Goal: Information Seeking & Learning: Learn about a topic

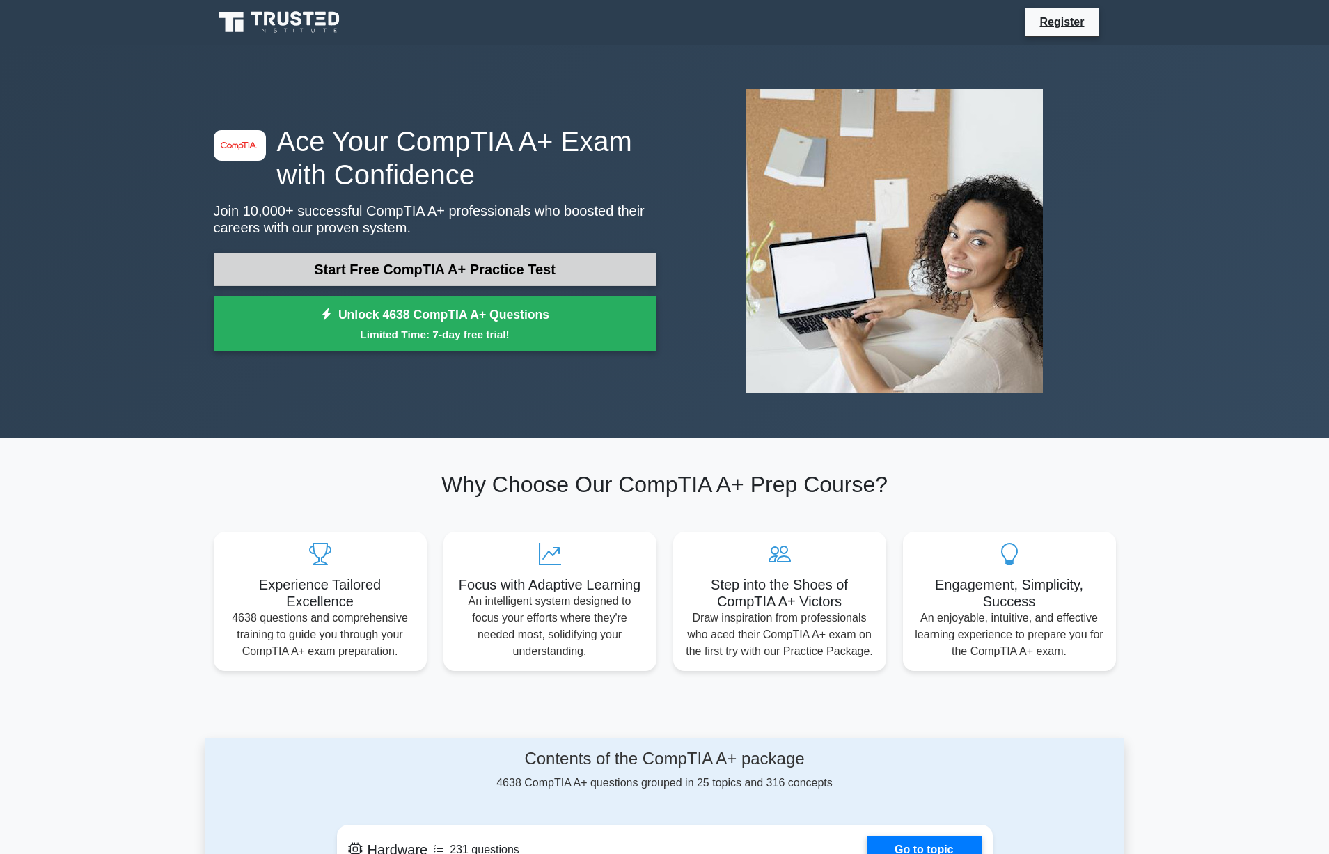
click at [421, 273] on link "Start Free CompTIA A+ Practice Test" at bounding box center [435, 269] width 443 height 33
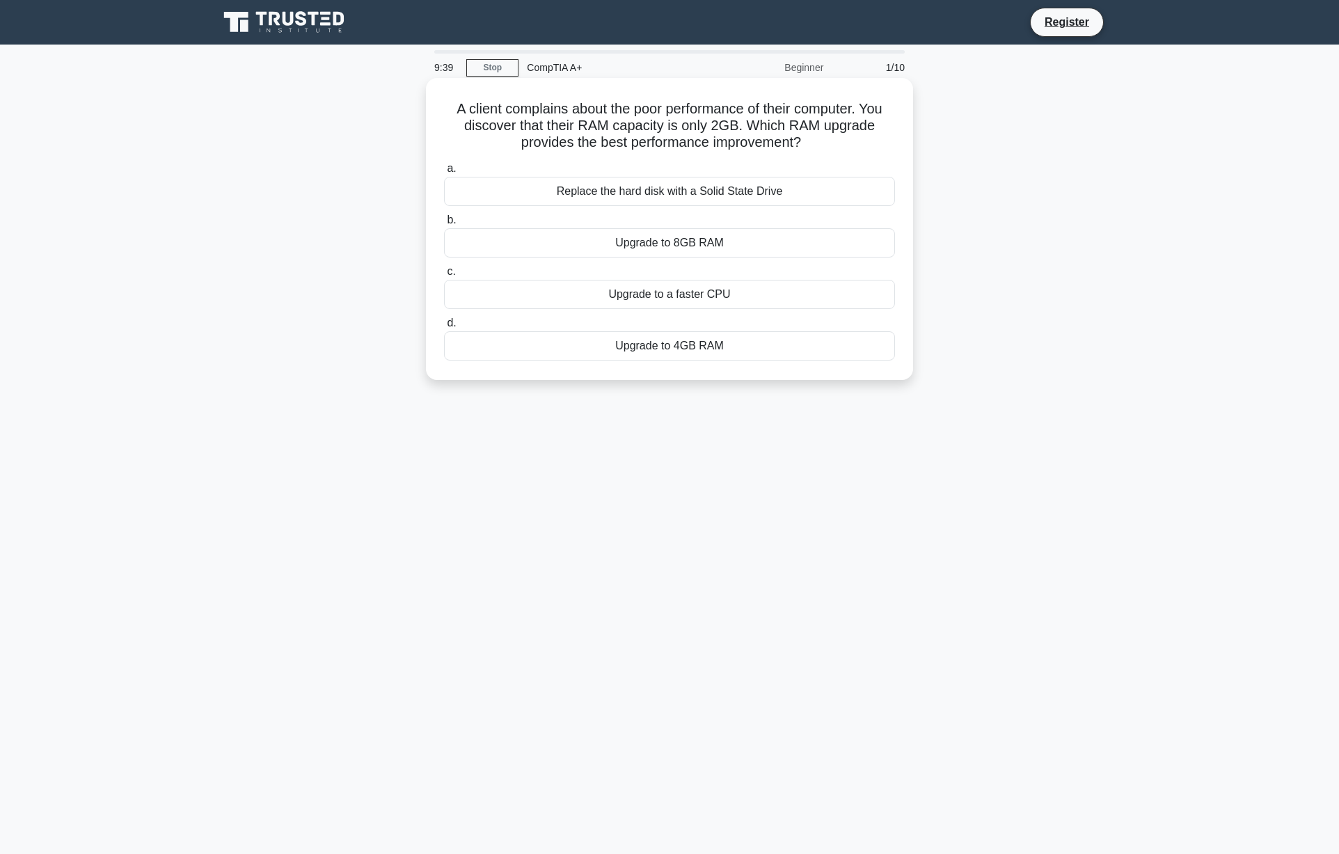
click at [723, 241] on div "Upgrade to 8GB RAM" at bounding box center [669, 242] width 451 height 29
click at [444, 225] on input "b. Upgrade to 8GB RAM" at bounding box center [444, 220] width 0 height 9
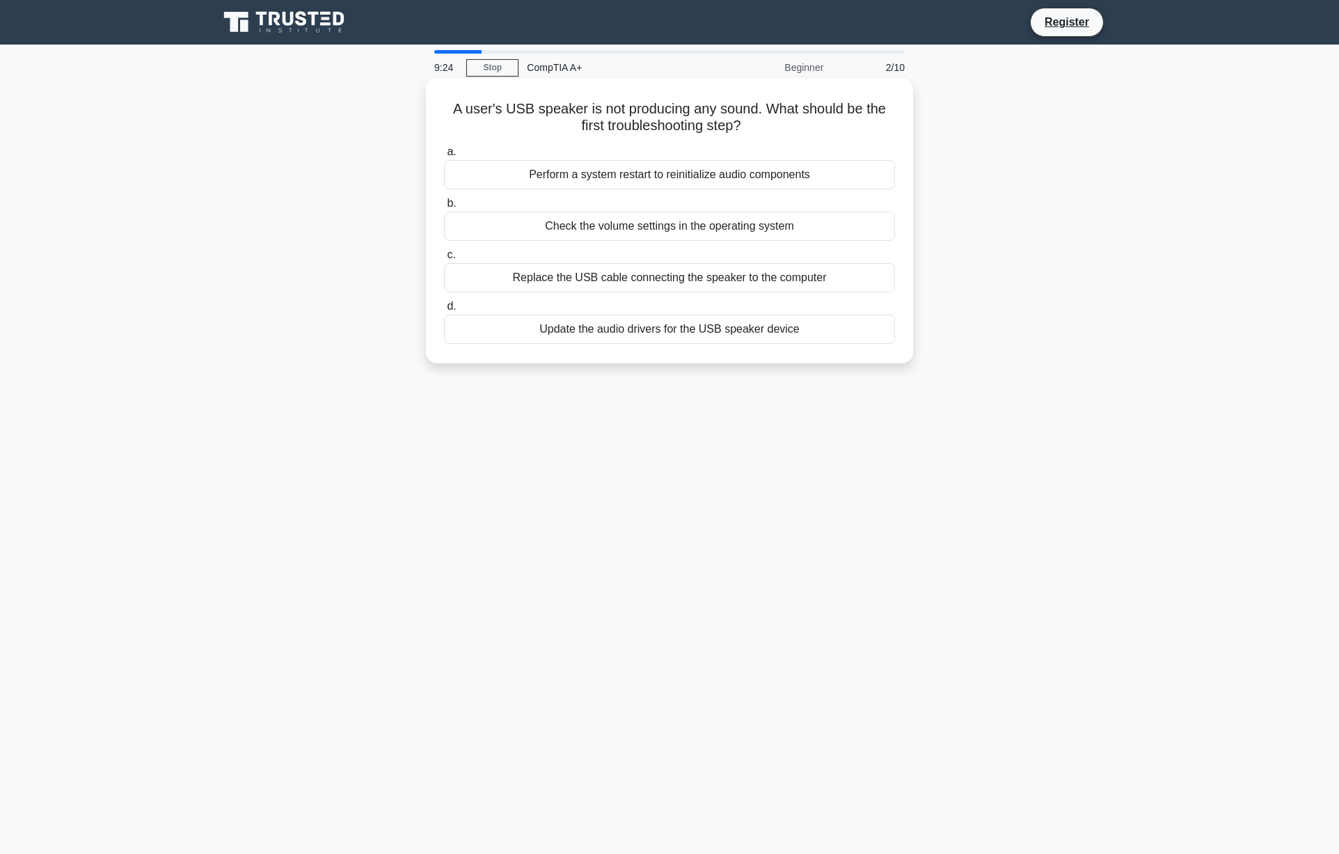
click at [536, 171] on div "Perform a system restart to reinitialize audio components" at bounding box center [669, 174] width 451 height 29
click at [444, 157] on input "a. Perform a system restart to reinitialize audio components" at bounding box center [444, 152] width 0 height 9
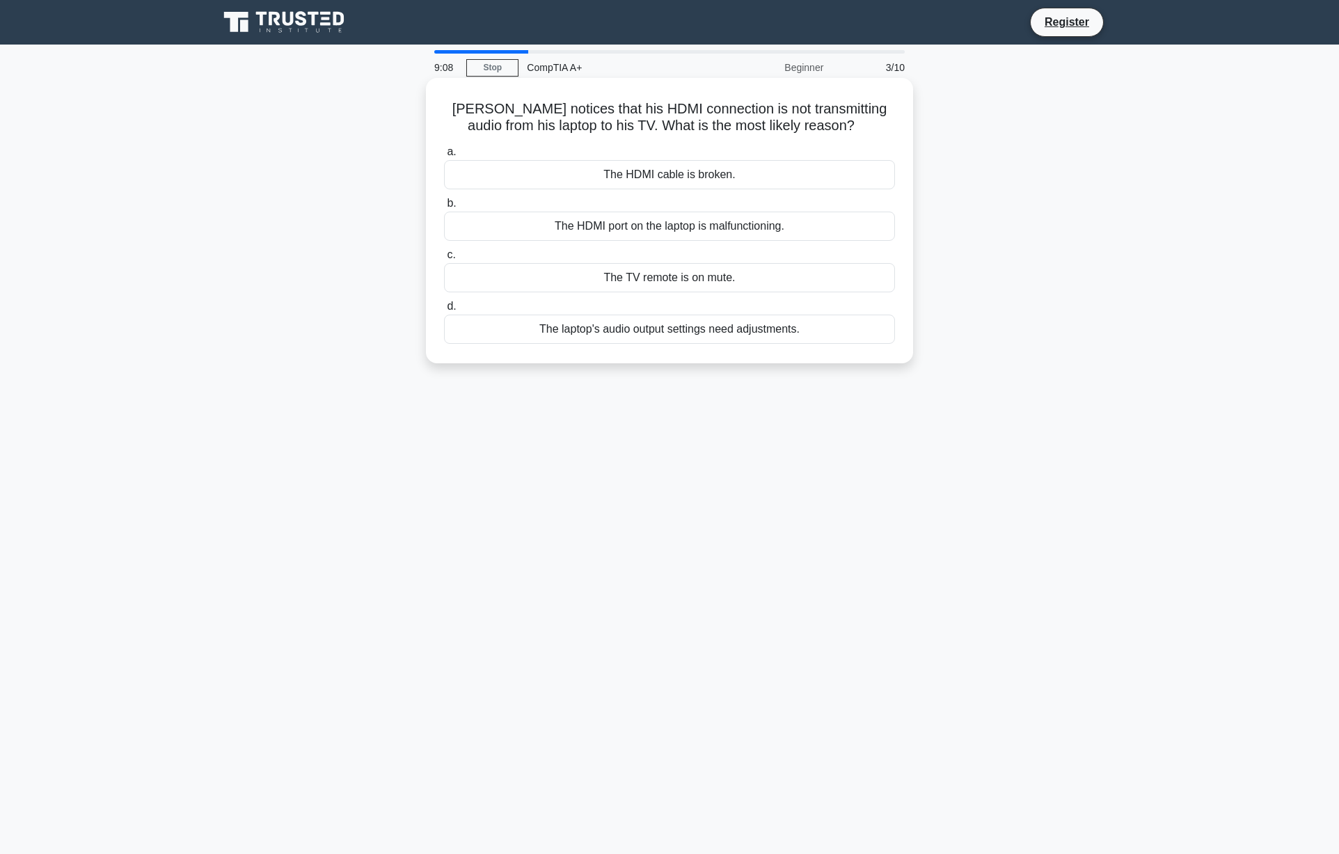
click at [528, 327] on div "The laptop's audio output settings need adjustments." at bounding box center [669, 329] width 451 height 29
click at [444, 311] on input "d. The laptop's audio output settings need adjustments." at bounding box center [444, 306] width 0 height 9
click at [601, 224] on div "Boot into Safe Mode" at bounding box center [669, 226] width 451 height 29
click at [444, 208] on input "b. Boot into Safe Mode" at bounding box center [444, 203] width 0 height 9
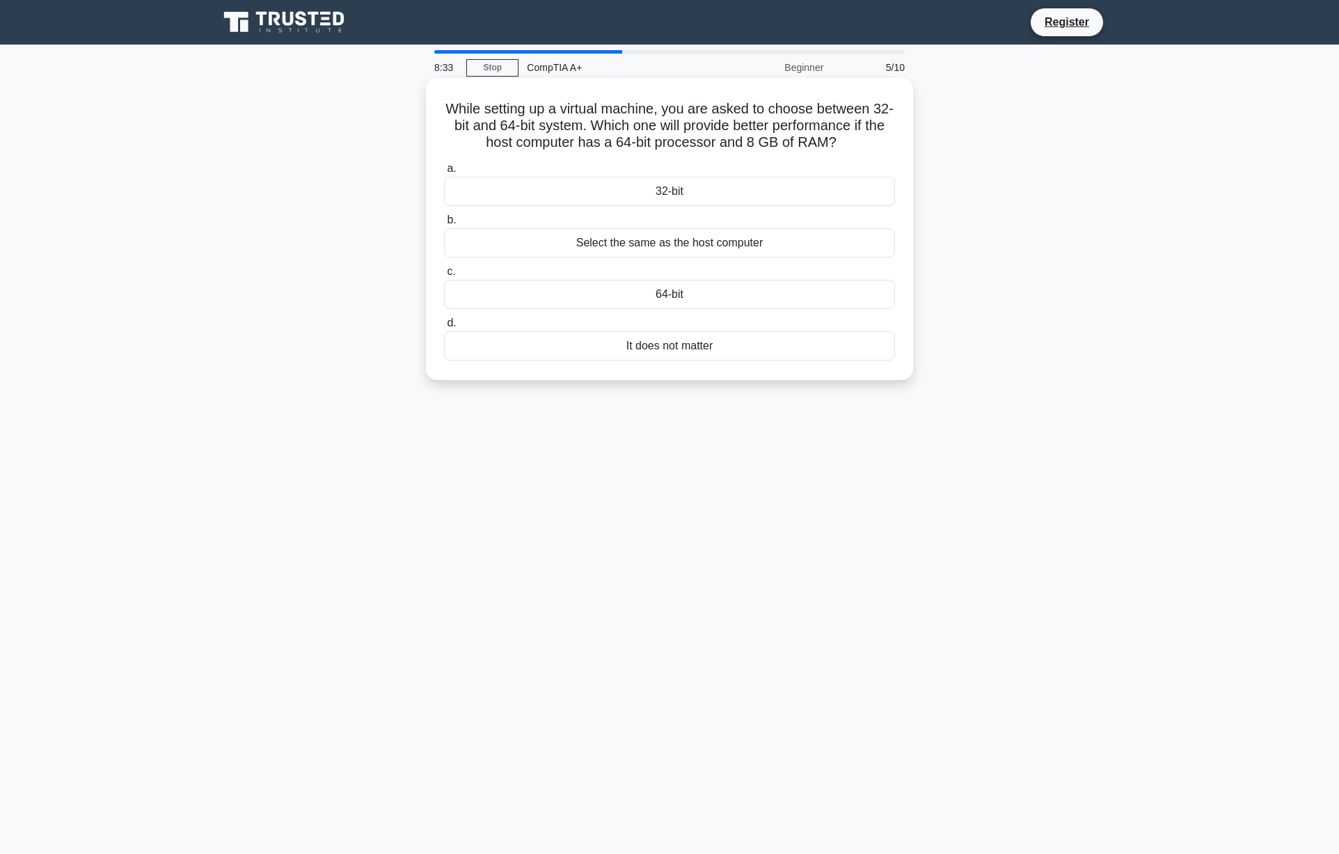
click at [643, 297] on div "64-bit" at bounding box center [669, 294] width 451 height 29
click at [444, 276] on input "c. 64-bit" at bounding box center [444, 271] width 0 height 9
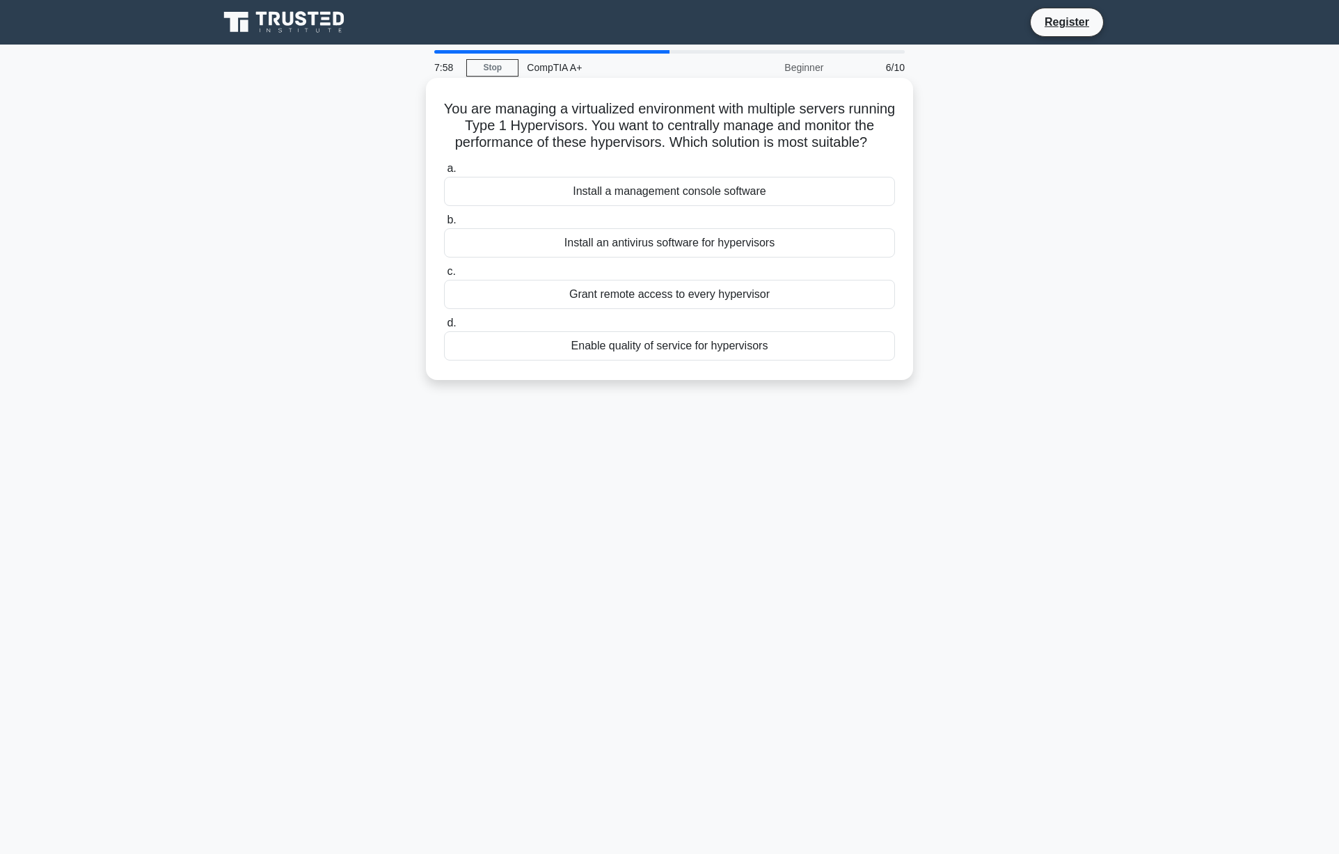
click at [568, 346] on div "Enable quality of service for hypervisors" at bounding box center [669, 345] width 451 height 29
click at [444, 328] on input "d. Enable quality of service for hypervisors" at bounding box center [444, 323] width 0 height 9
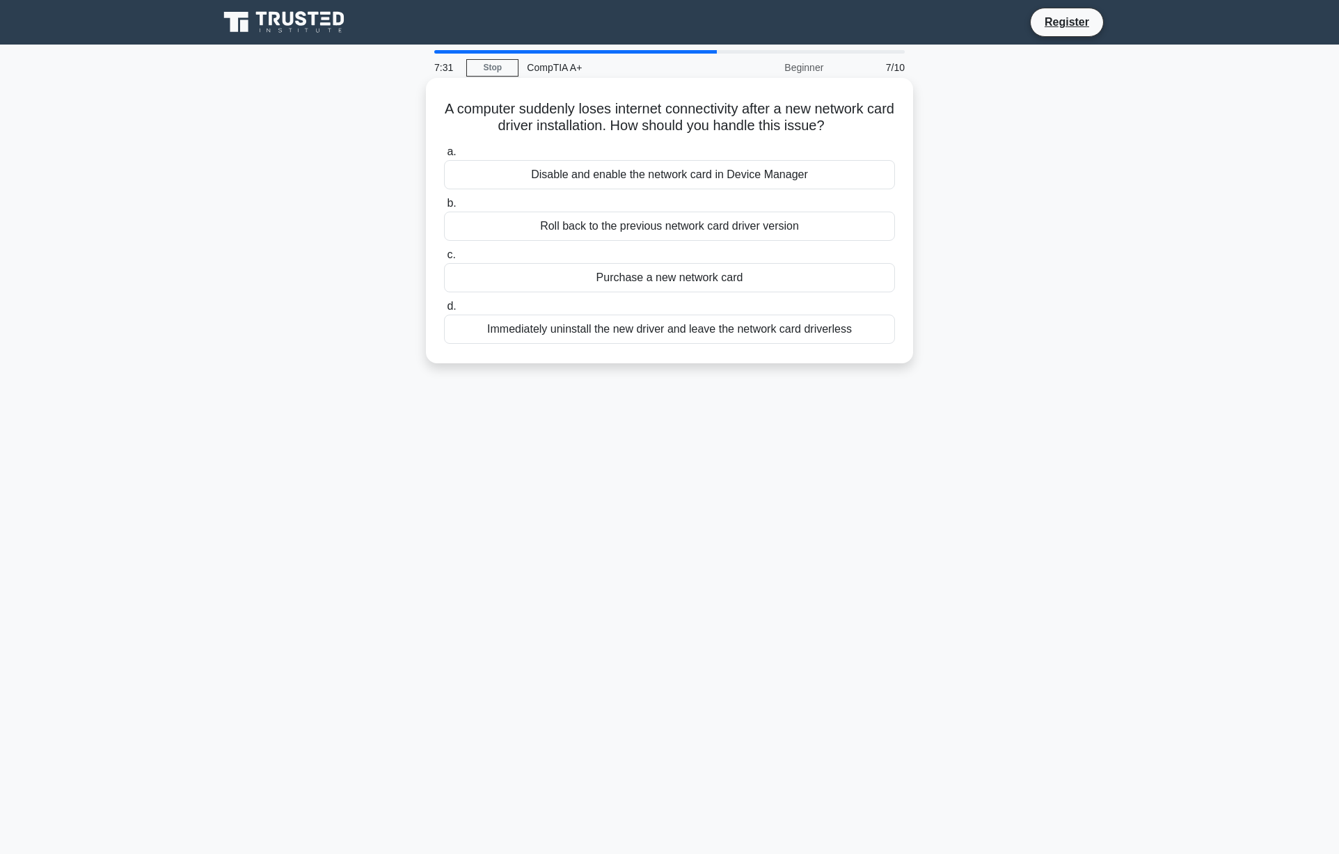
click at [526, 232] on div "Roll back to the previous network card driver version" at bounding box center [669, 226] width 451 height 29
click at [444, 208] on input "b. Roll back to the previous network card driver version" at bounding box center [444, 203] width 0 height 9
click at [560, 170] on div "The digitizer or its connector is faulty" at bounding box center [669, 174] width 451 height 29
click at [444, 157] on input "a. The digitizer or its connector is faulty" at bounding box center [444, 152] width 0 height 9
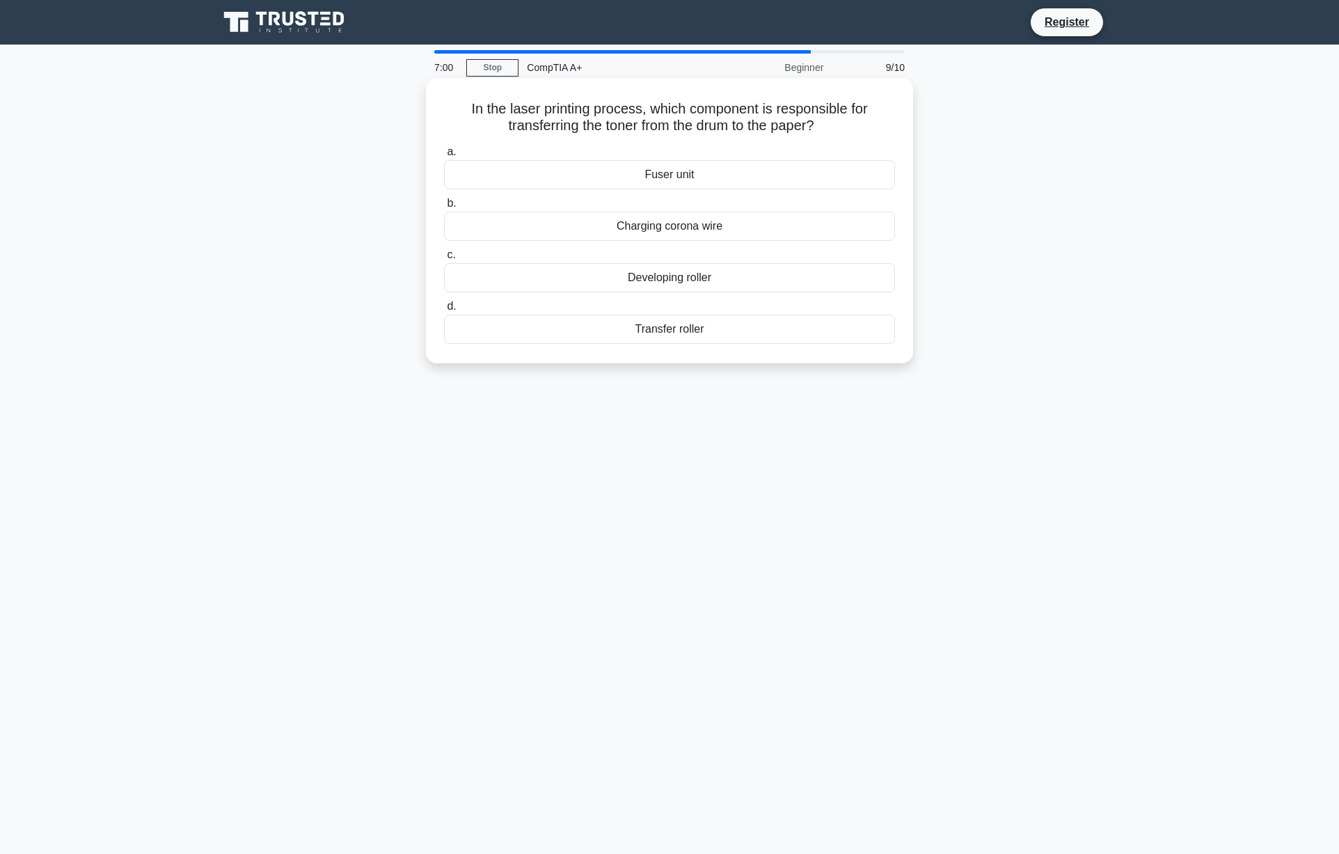
click at [616, 278] on div "Developing roller" at bounding box center [669, 277] width 451 height 29
click at [444, 260] on input "c. Developing roller" at bounding box center [444, 255] width 0 height 9
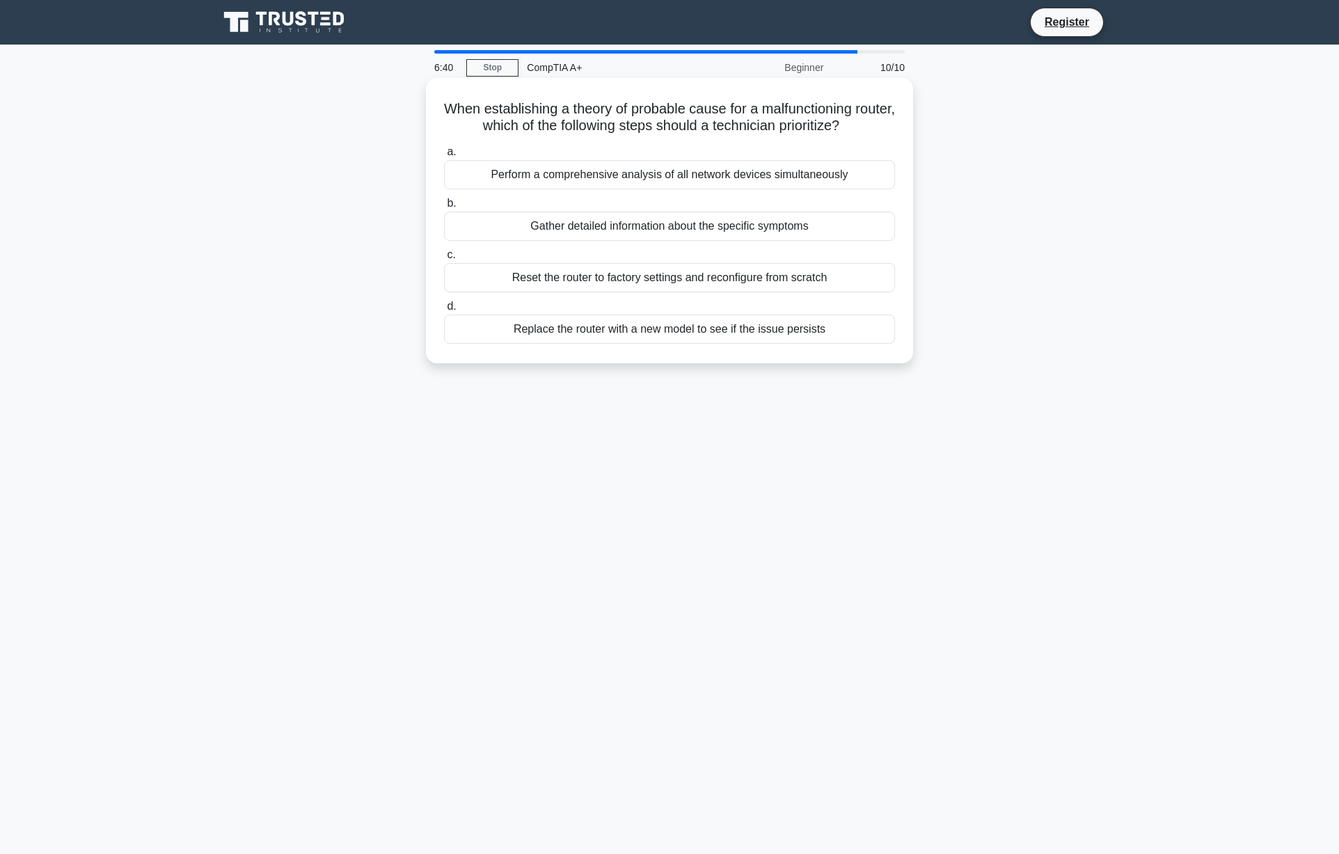
click at [572, 232] on div "Gather detailed information about the specific symptoms" at bounding box center [669, 226] width 451 height 29
click at [444, 208] on input "b. Gather detailed information about the specific symptoms" at bounding box center [444, 203] width 0 height 9
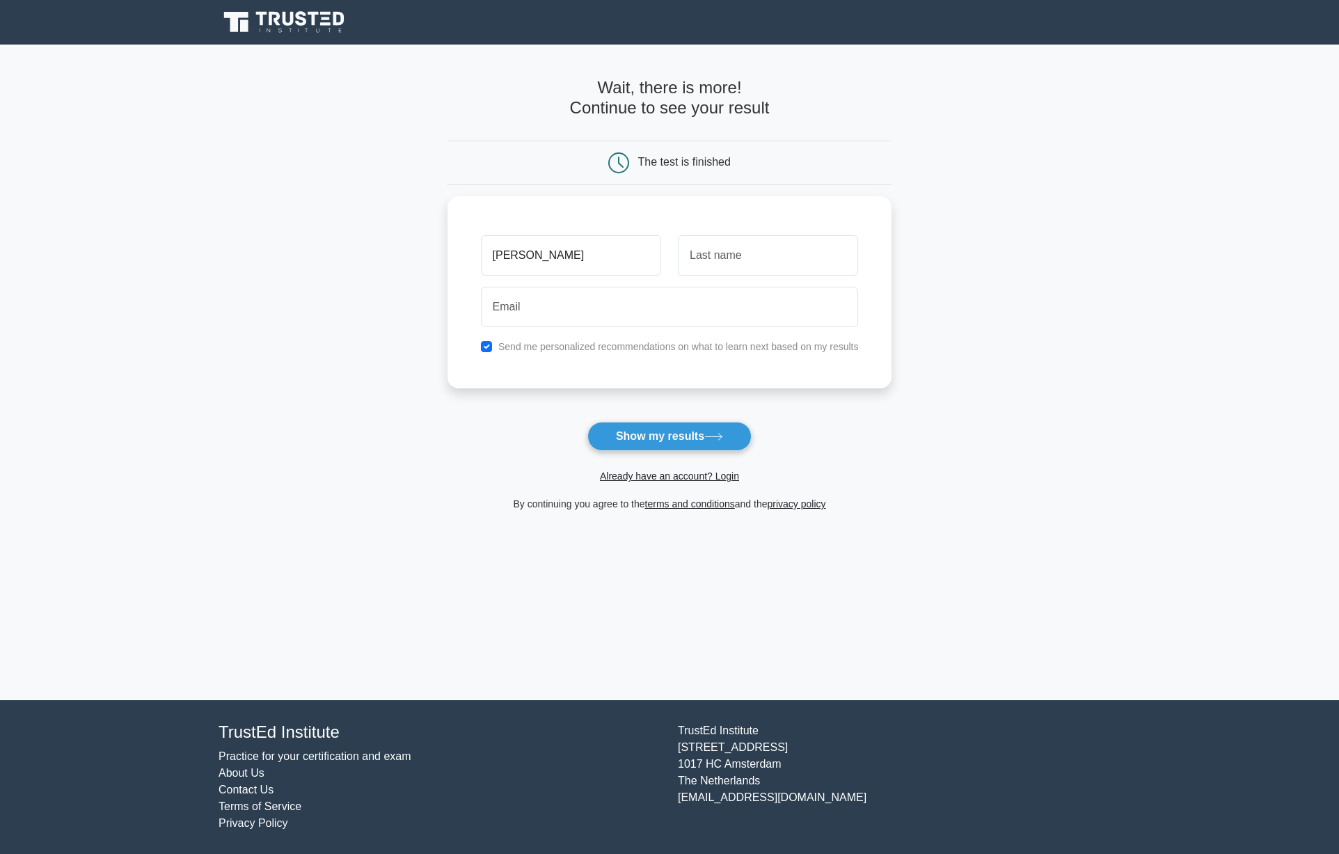
type input "Jim"
type input "Bot"
type input "e"
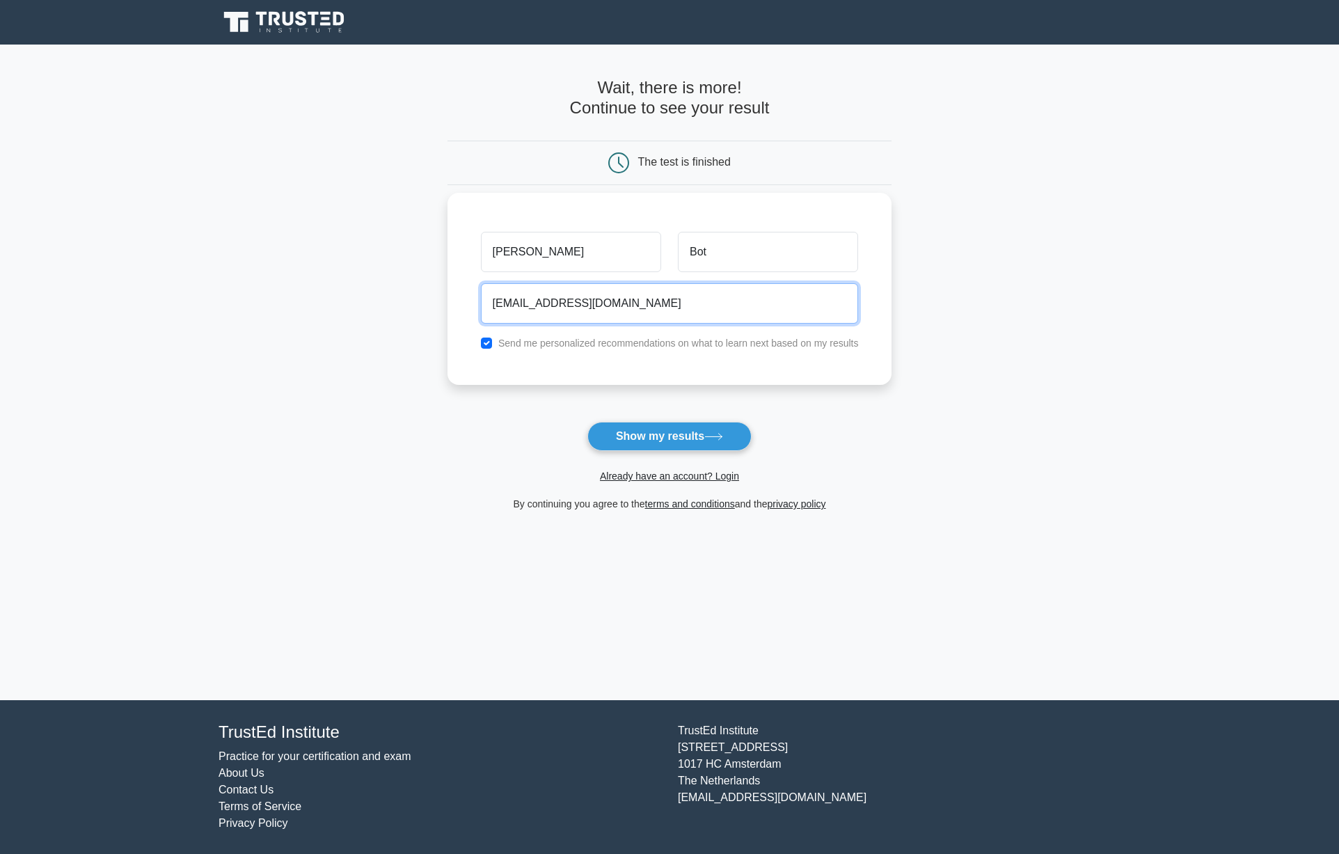
type input "espinosaj3@gmail.com"
click at [482, 341] on input "checkbox" at bounding box center [486, 343] width 11 height 11
checkbox input "false"
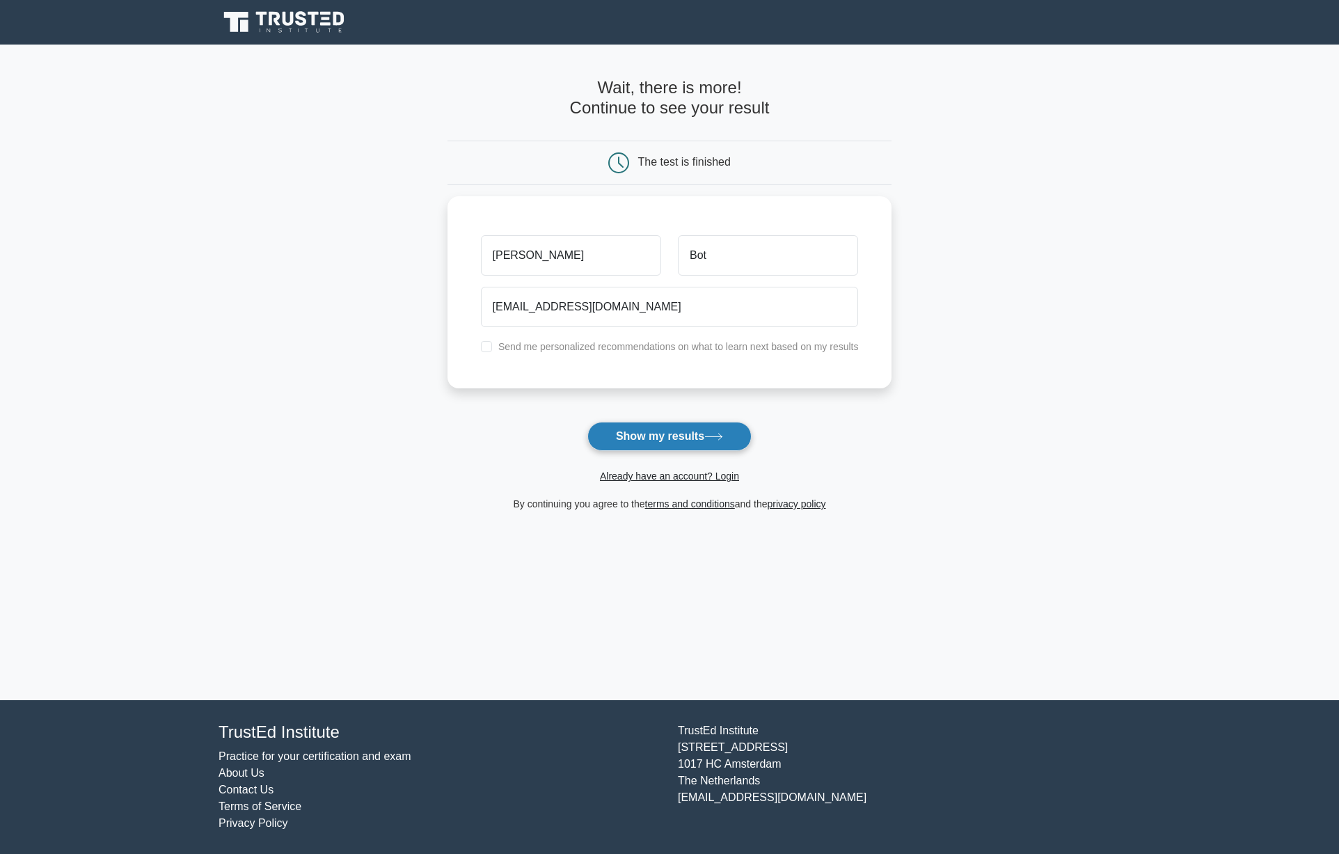
click at [682, 431] on button "Show my results" at bounding box center [669, 436] width 164 height 29
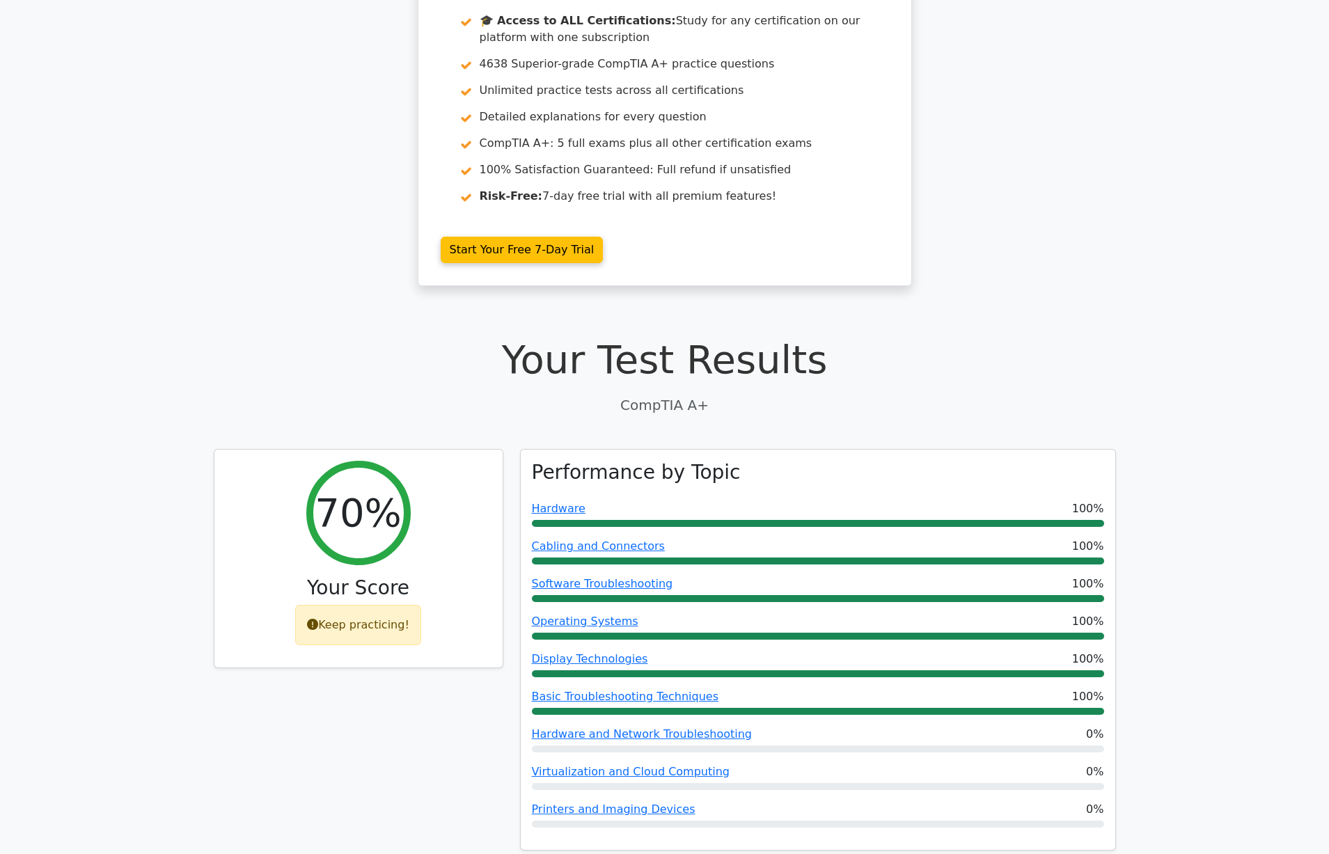
scroll to position [393, 0]
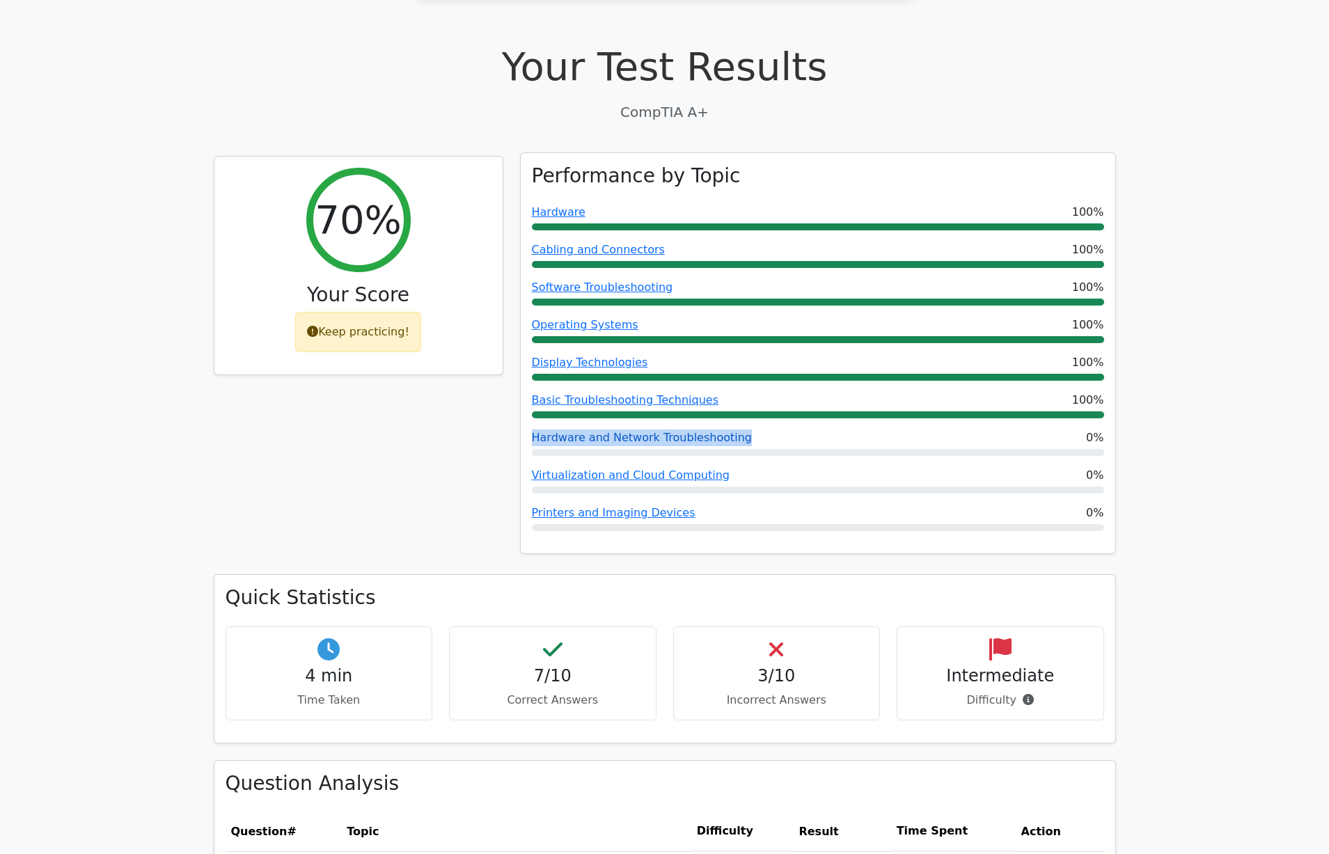
click at [660, 443] on link "Hardware and Network Troubleshooting" at bounding box center [642, 437] width 221 height 13
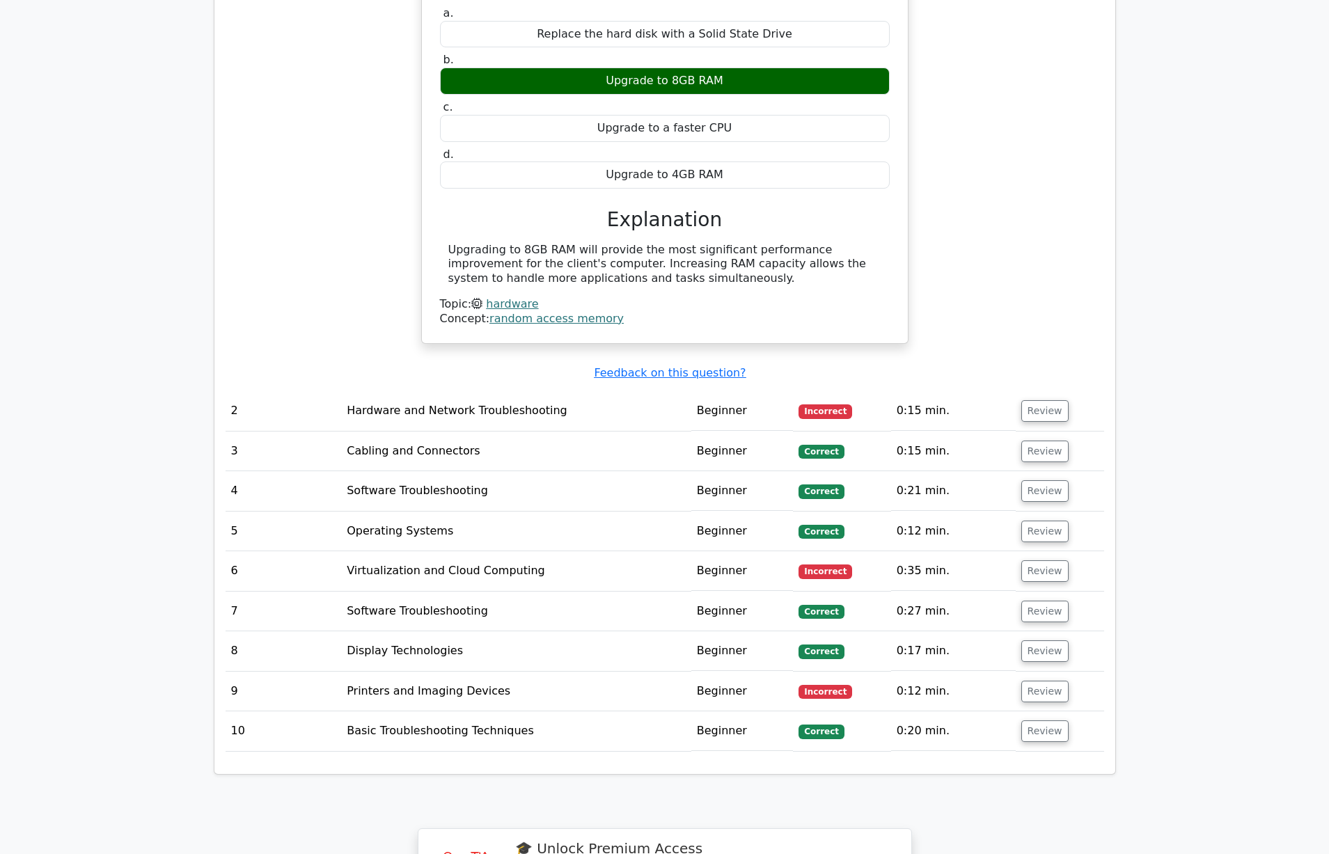
scroll to position [1427, 0]
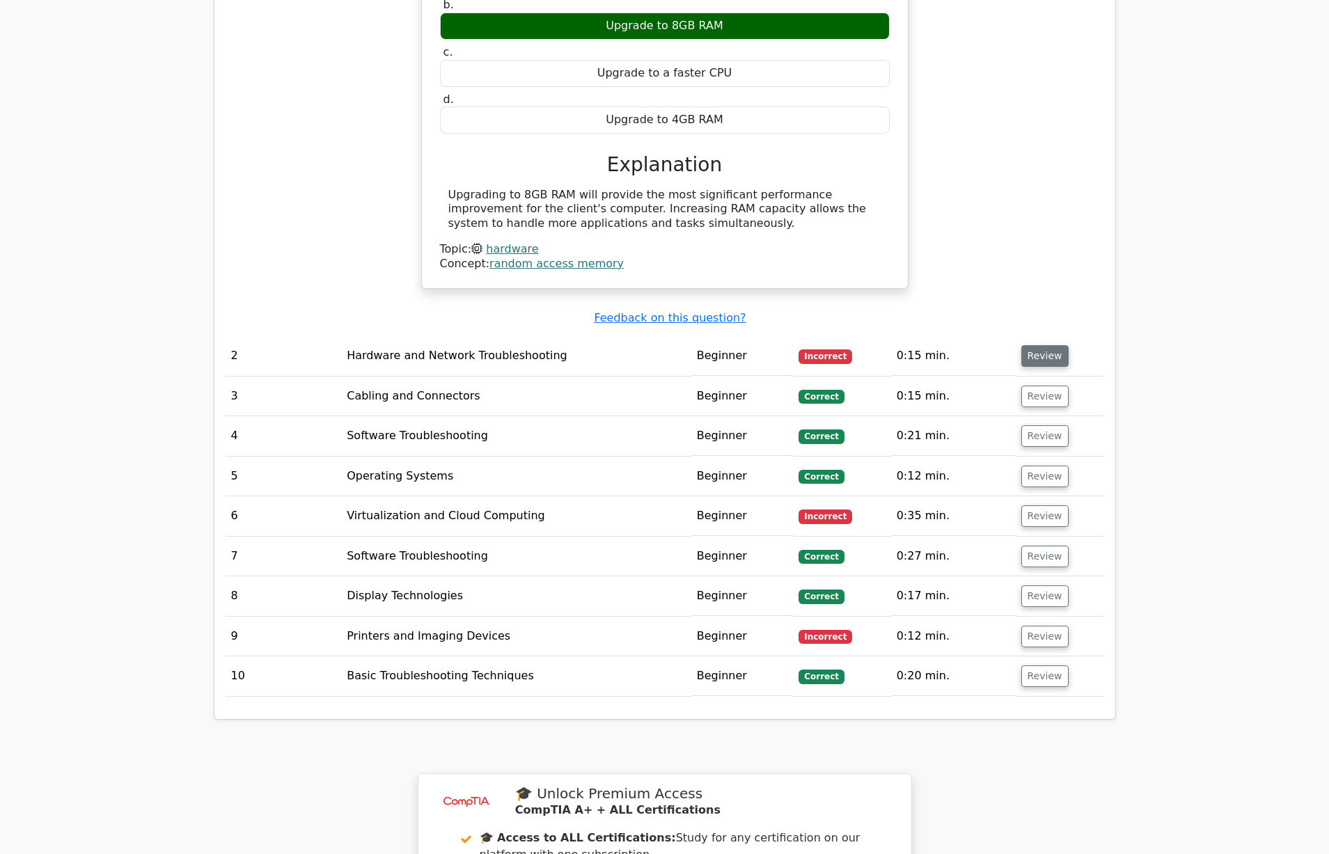
click at [1037, 345] on button "Review" at bounding box center [1044, 356] width 47 height 22
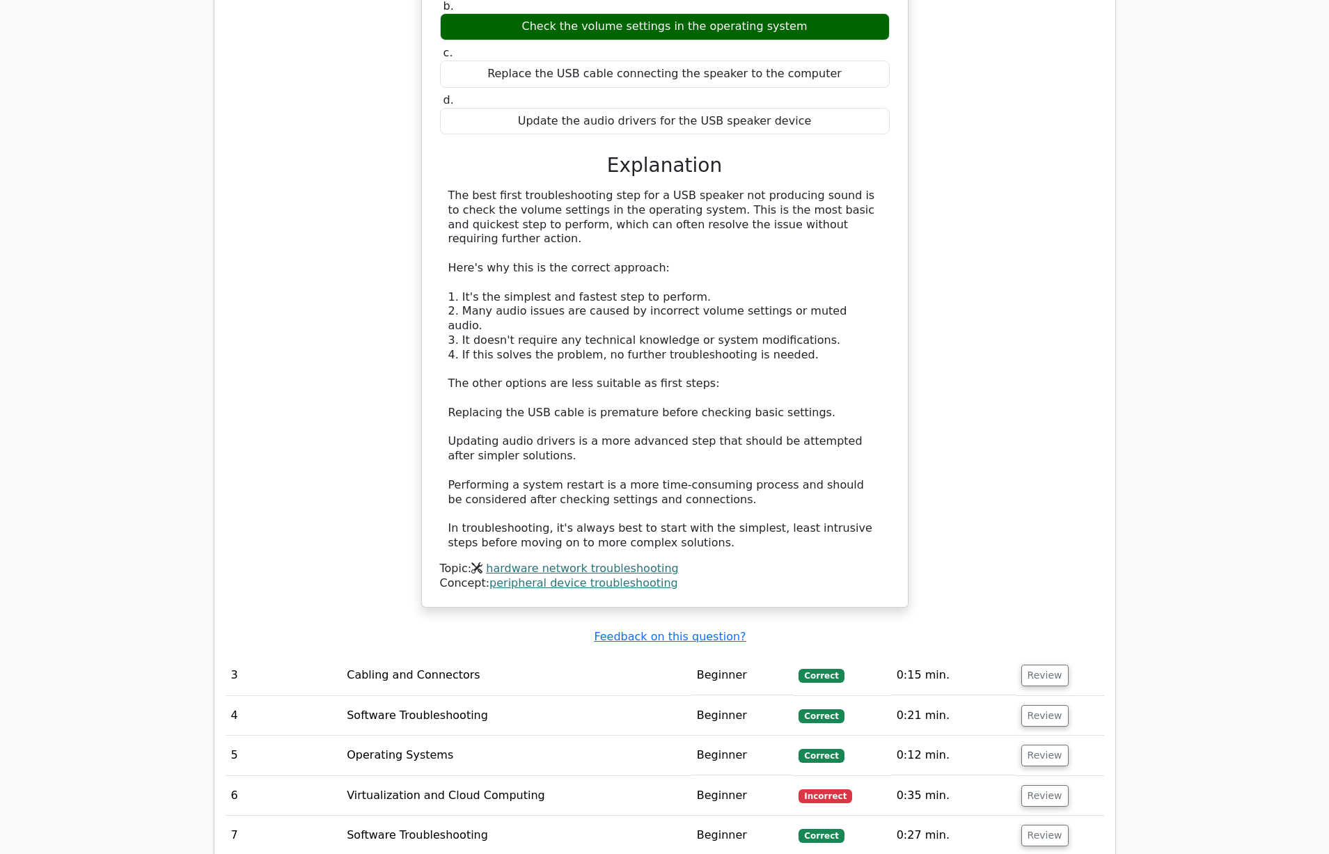
scroll to position [2180, 0]
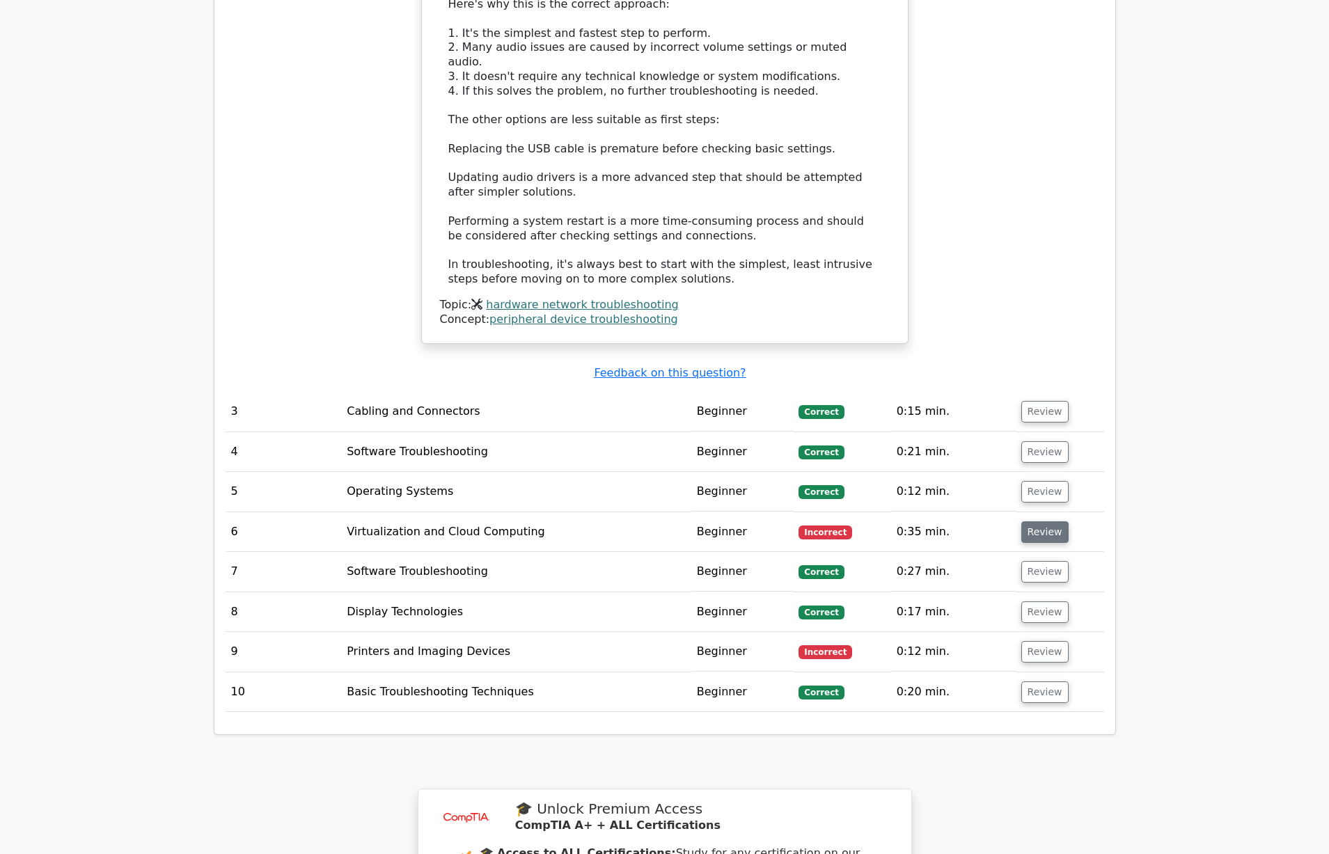
click at [1041, 521] on button "Review" at bounding box center [1044, 532] width 47 height 22
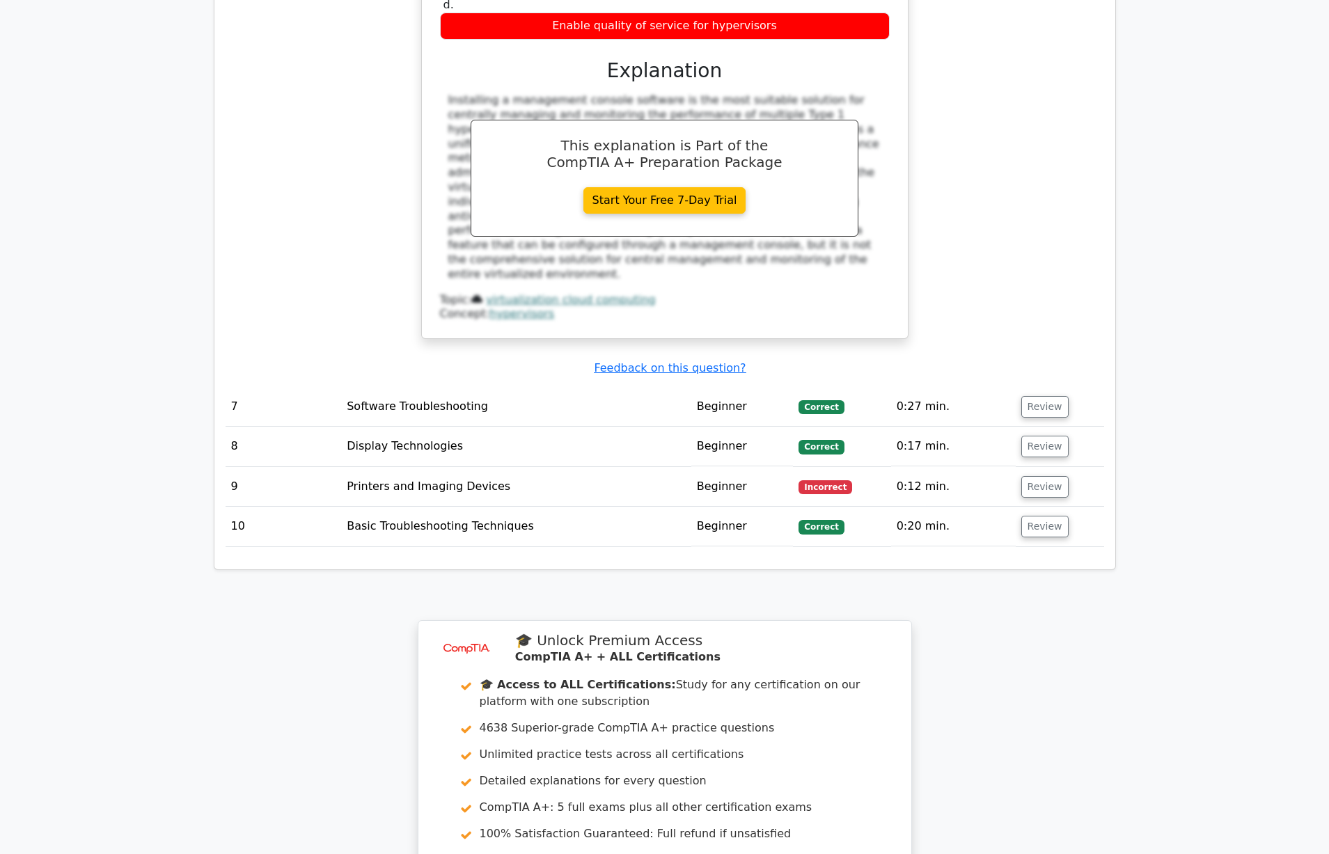
scroll to position [2991, 0]
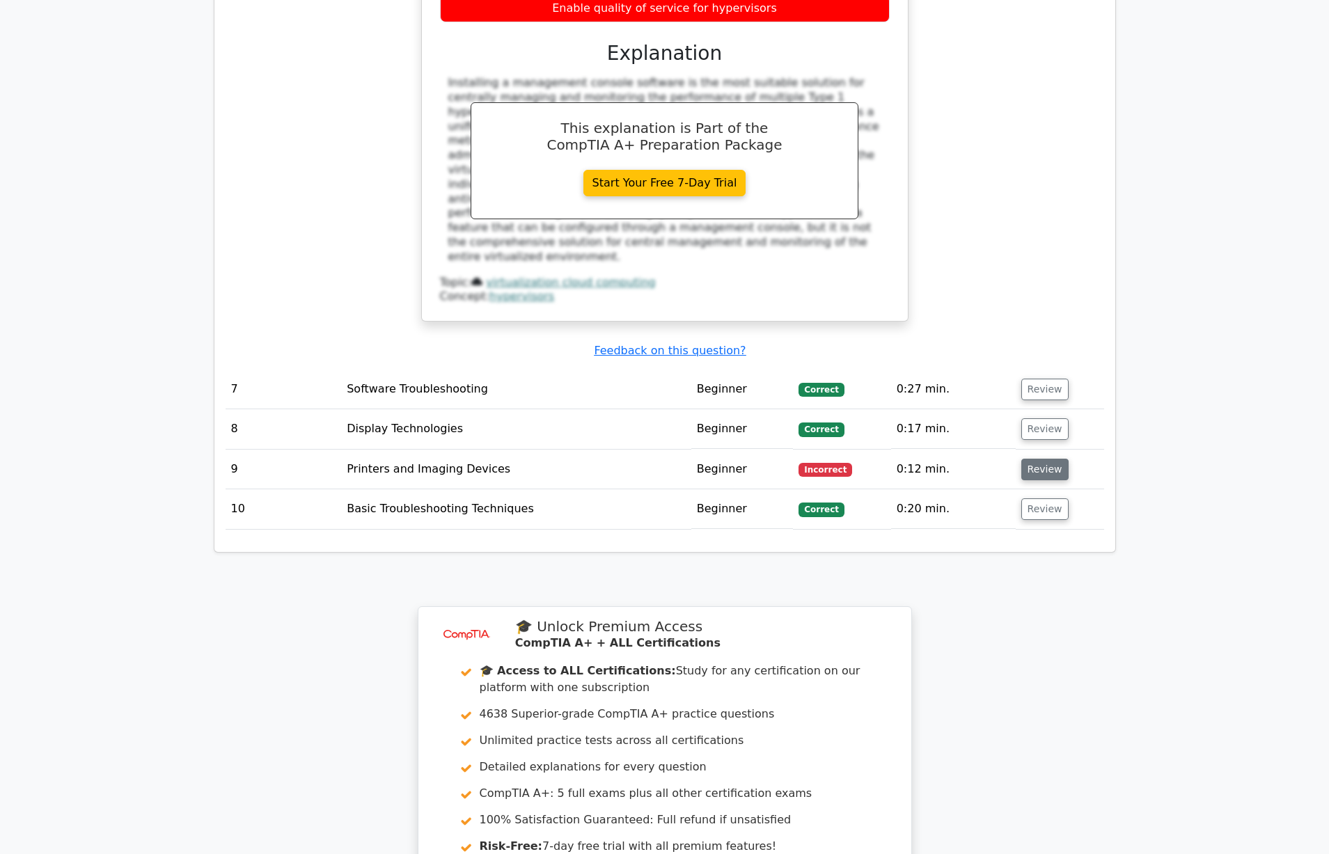
click at [1049, 459] on button "Review" at bounding box center [1044, 470] width 47 height 22
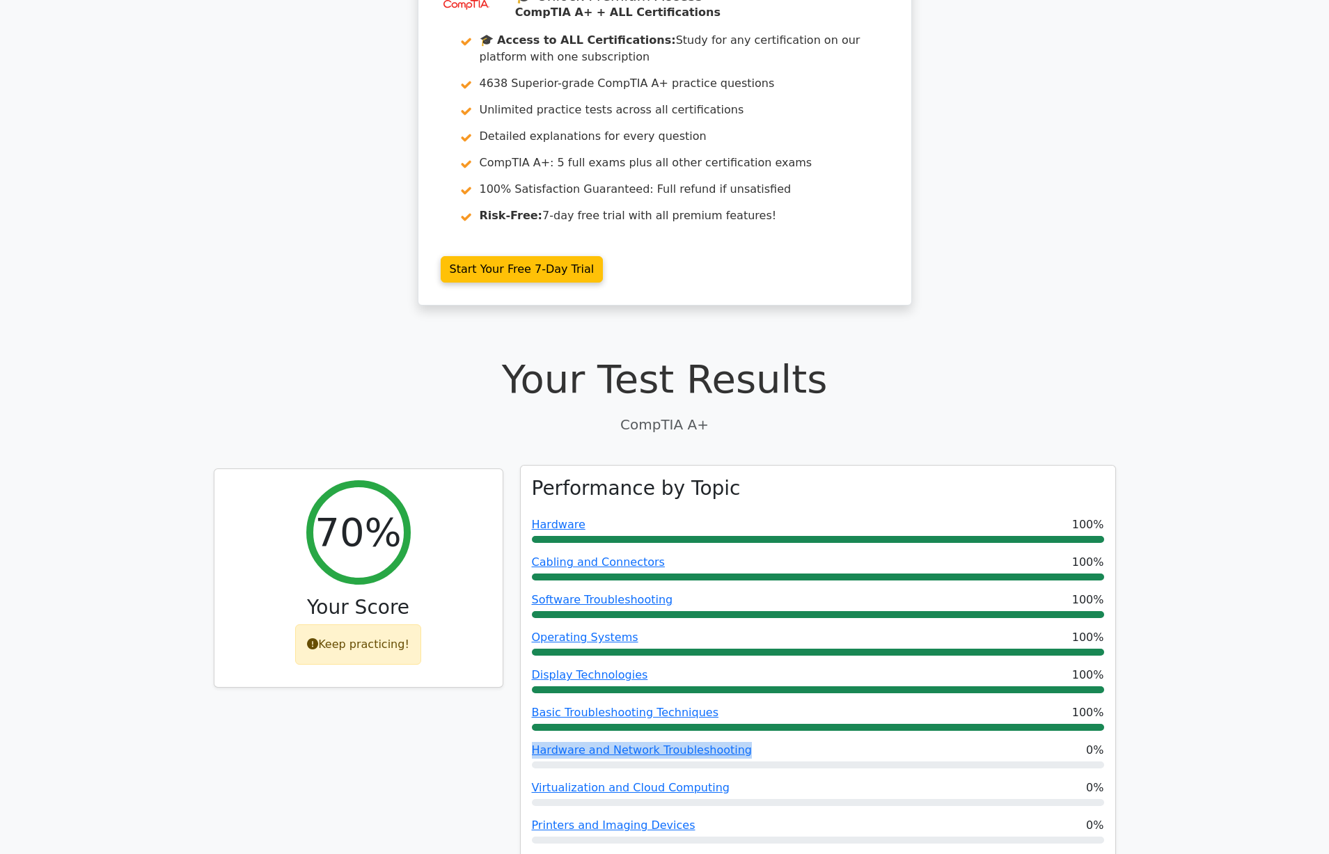
scroll to position [0, 0]
